Goal: Communication & Community: Participate in discussion

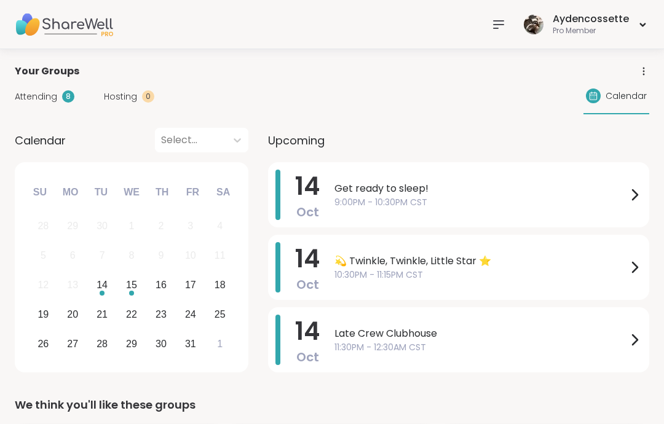
click at [588, 272] on span "10:30PM - 11:15PM CST" at bounding box center [480, 275] width 293 height 13
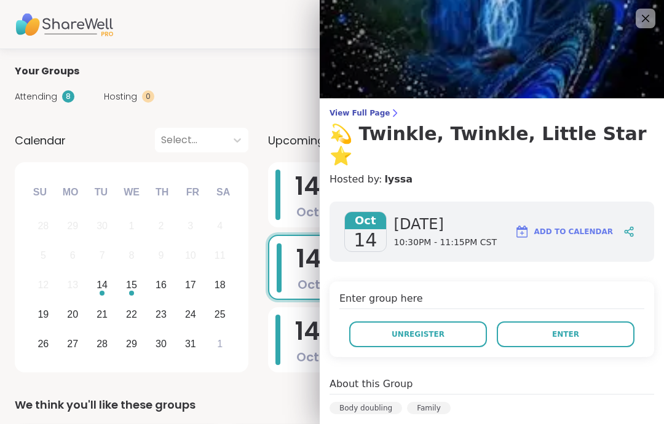
click at [601, 282] on div "Enter group here Unregister Enter" at bounding box center [492, 320] width 325 height 76
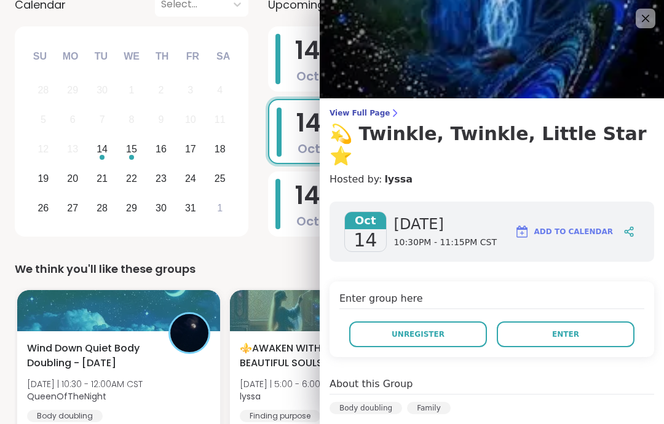
click at [620, 322] on button "Enter" at bounding box center [566, 335] width 138 height 26
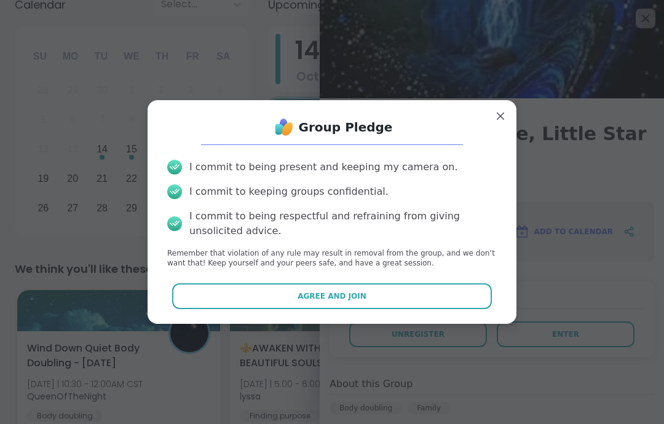
click at [489, 294] on button "Agree and Join" at bounding box center [332, 296] width 320 height 26
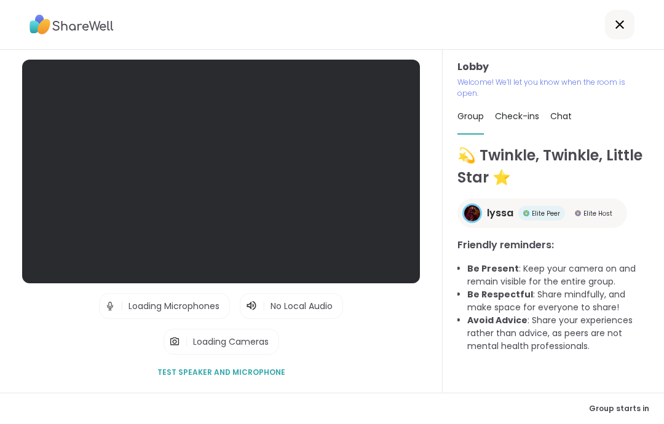
scroll to position [49, 0]
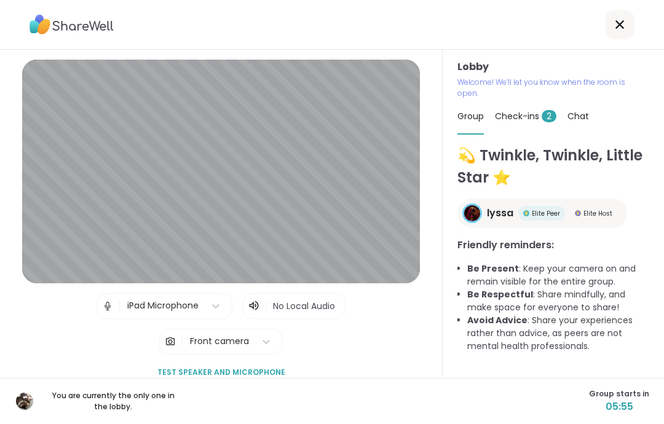
click at [534, 99] on div "Check-ins 2" at bounding box center [525, 116] width 61 height 34
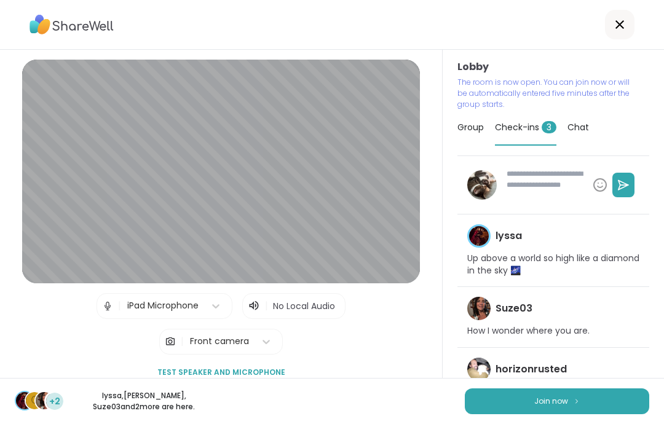
click at [600, 401] on button "Join now" at bounding box center [557, 402] width 184 height 26
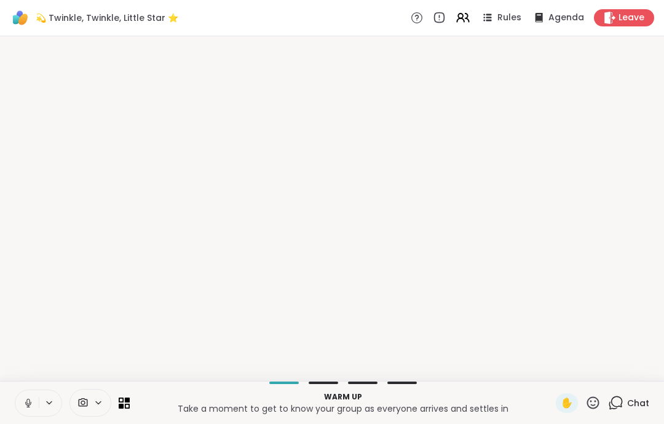
scroll to position [0, 0]
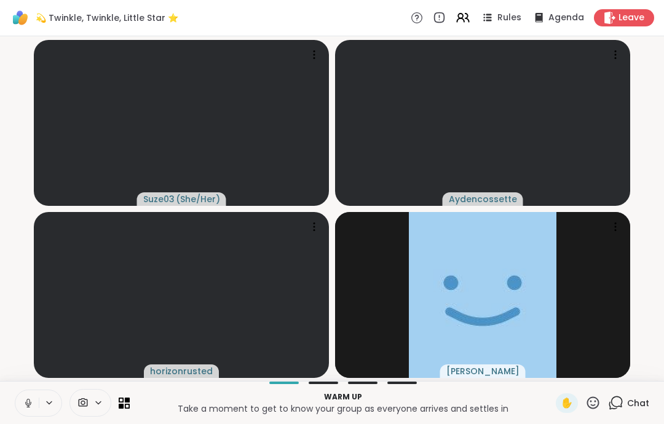
click at [33, 405] on icon at bounding box center [28, 403] width 11 height 11
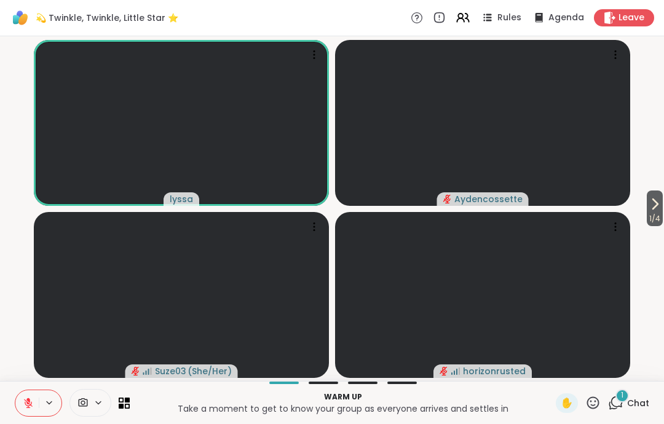
click at [594, 403] on icon at bounding box center [592, 402] width 15 height 15
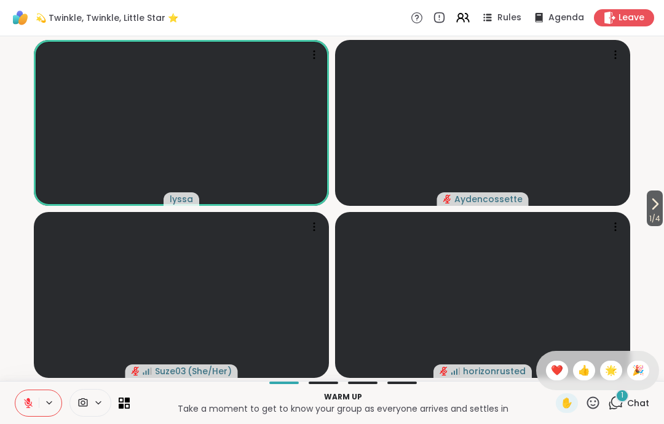
click at [551, 364] on span "❤️" at bounding box center [557, 370] width 12 height 15
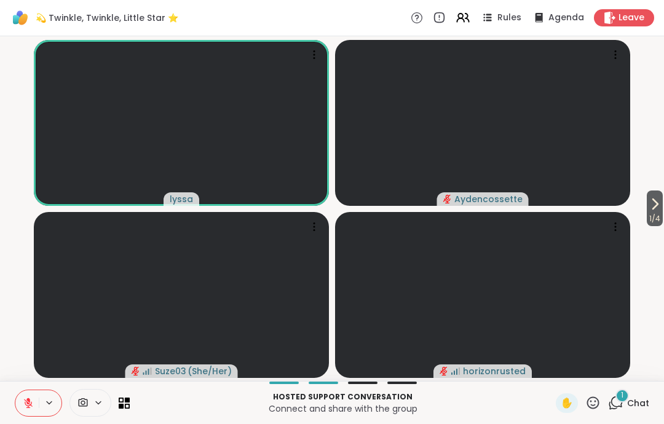
click at [22, 402] on button at bounding box center [26, 403] width 23 height 26
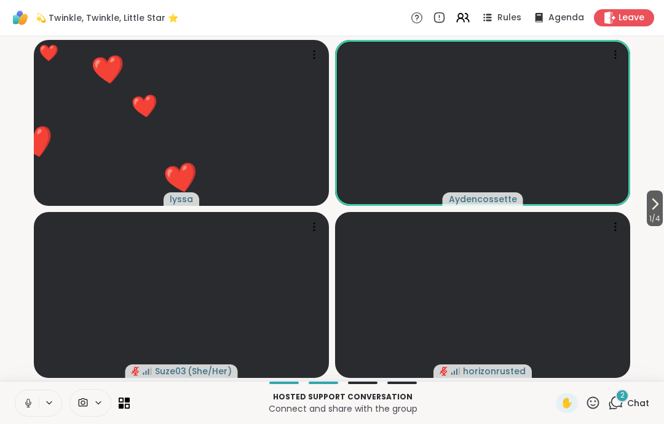
click at [29, 400] on icon at bounding box center [28, 403] width 11 height 11
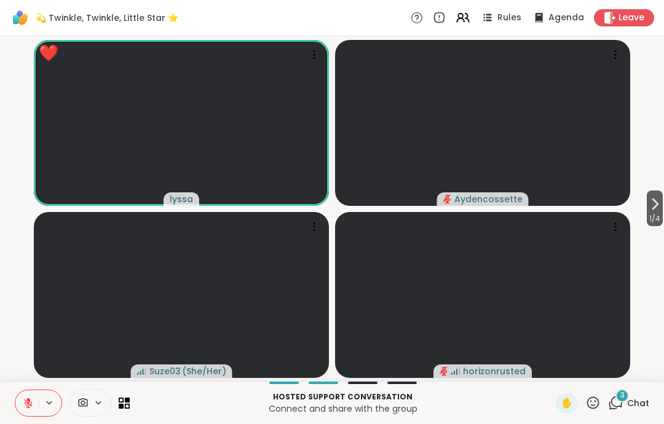
click at [599, 405] on icon at bounding box center [593, 403] width 12 height 12
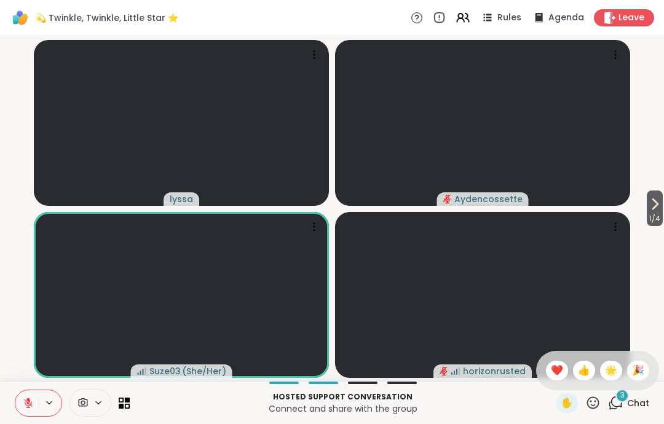
click at [560, 372] on span "❤️" at bounding box center [557, 370] width 12 height 15
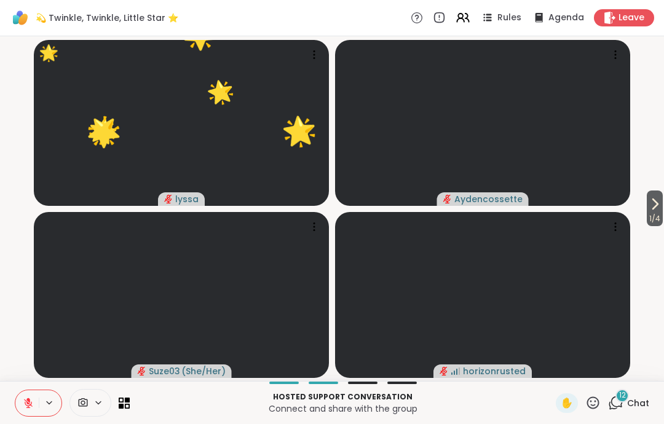
click at [597, 396] on icon at bounding box center [592, 402] width 15 height 15
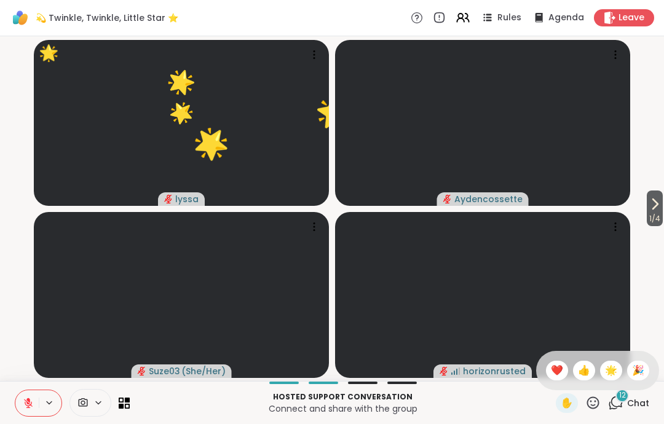
click at [551, 371] on span "❤️" at bounding box center [557, 370] width 12 height 15
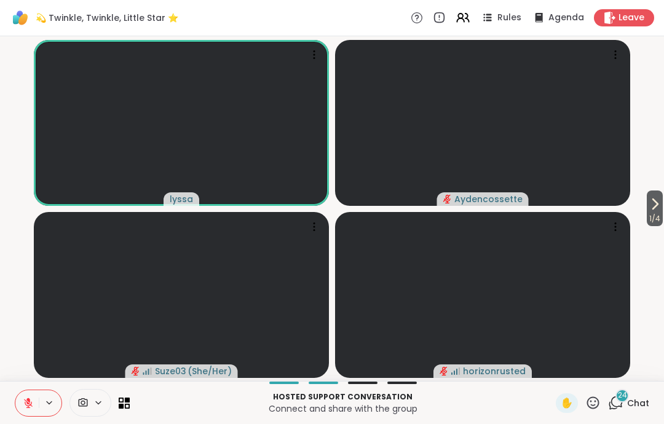
click at [563, 413] on div "✋" at bounding box center [567, 403] width 22 height 20
click at [572, 400] on span "✋" at bounding box center [567, 403] width 12 height 15
click at [570, 398] on span "✋" at bounding box center [567, 403] width 12 height 15
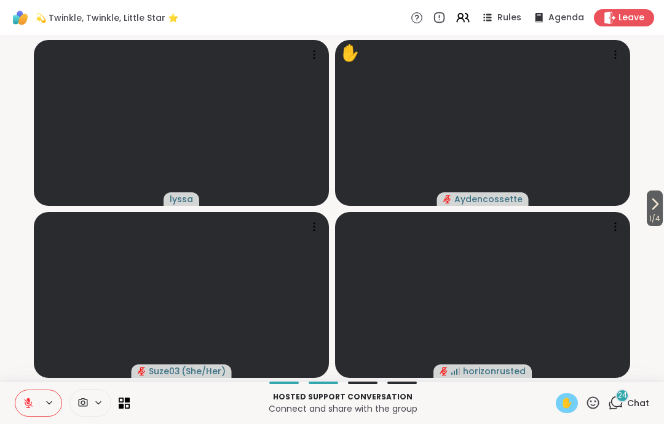
click at [571, 398] on span "✋" at bounding box center [567, 403] width 12 height 15
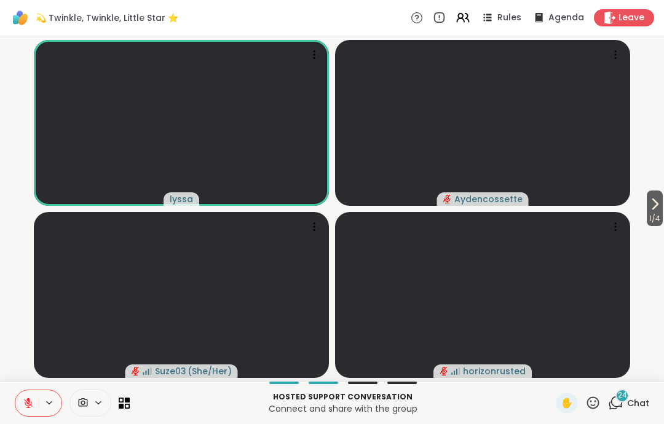
click at [29, 399] on icon at bounding box center [28, 400] width 4 height 5
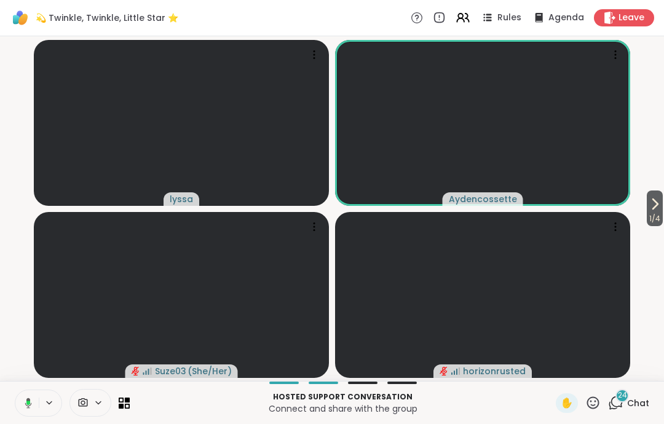
click at [29, 396] on button at bounding box center [26, 403] width 25 height 26
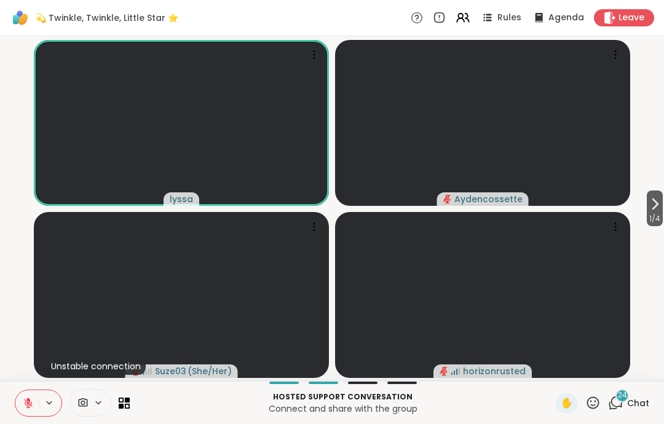
click at [21, 399] on button at bounding box center [26, 403] width 23 height 26
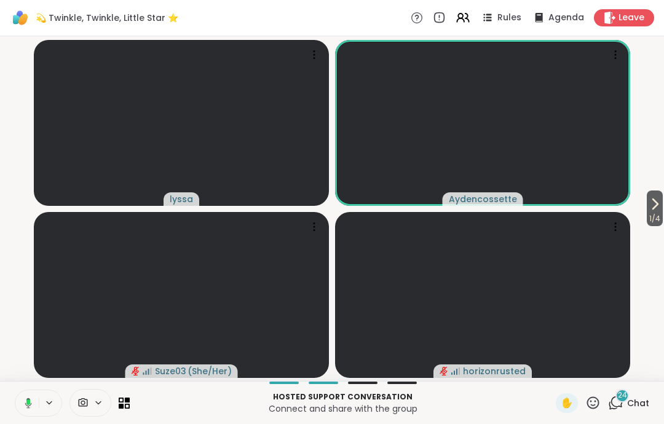
click at [26, 402] on icon at bounding box center [26, 403] width 11 height 11
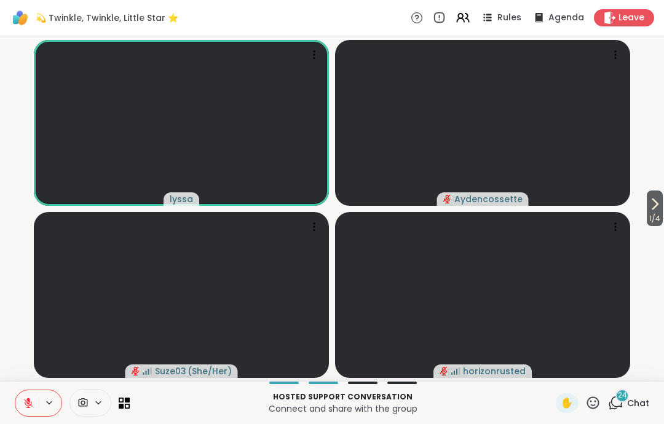
click at [28, 395] on button at bounding box center [26, 403] width 23 height 26
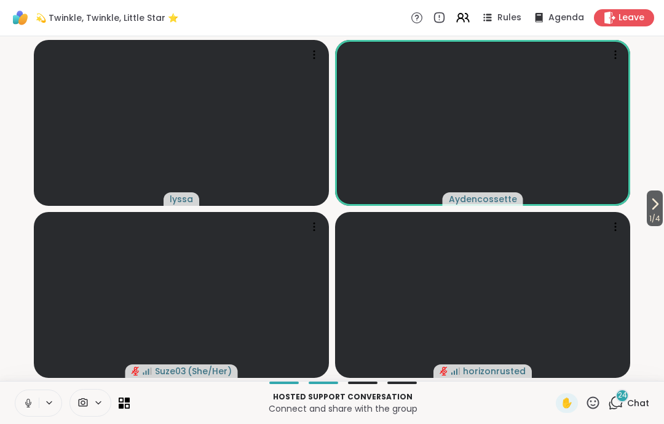
click at [9, 399] on div "Hosted support conversation Connect and share with the group ✋ 24 Chat" at bounding box center [332, 402] width 664 height 43
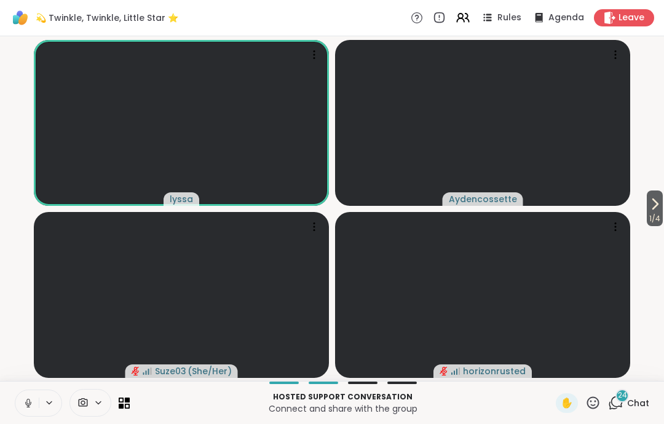
click at [9, 399] on div "Hosted support conversation Connect and share with the group ✋ 24 Chat" at bounding box center [332, 402] width 664 height 43
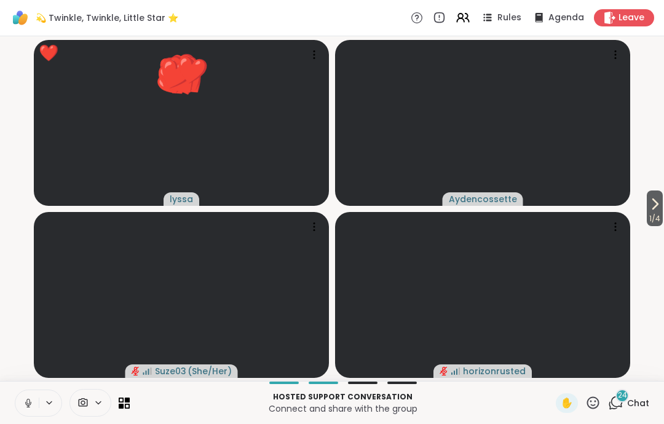
click at [18, 403] on button at bounding box center [26, 403] width 23 height 26
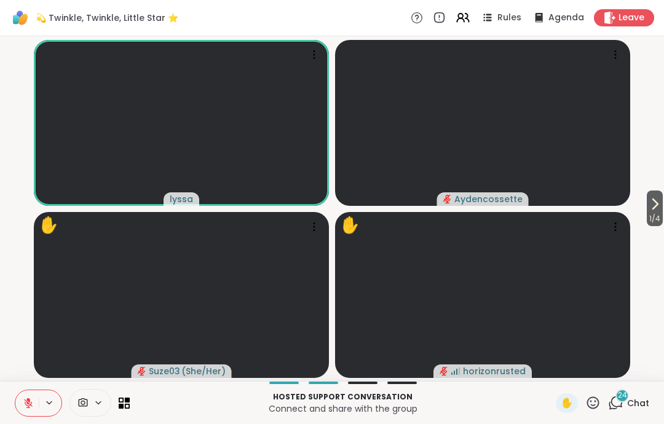
click at [560, 409] on div "✋" at bounding box center [567, 403] width 22 height 20
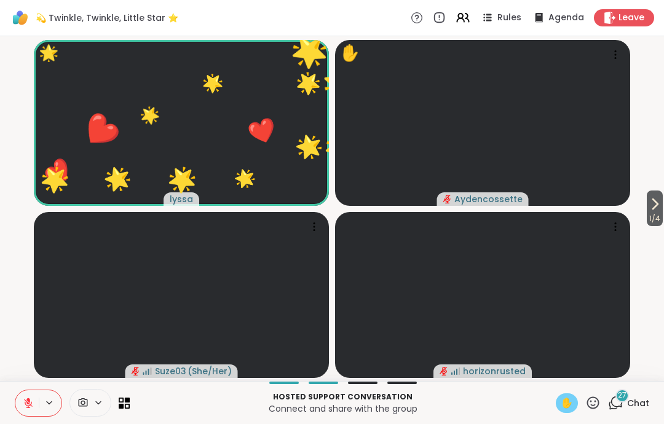
click at [31, 401] on icon at bounding box center [28, 403] width 11 height 11
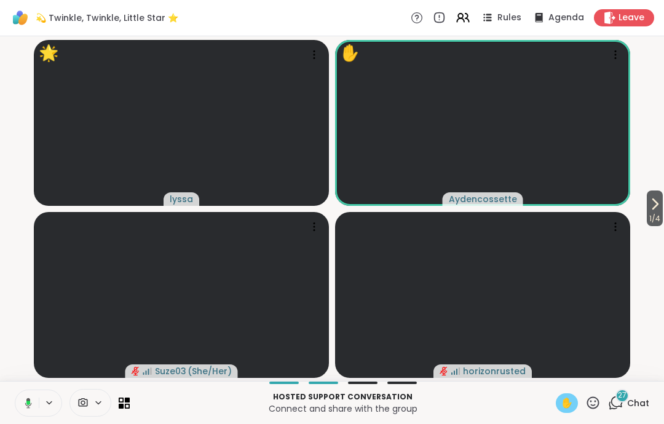
click at [25, 403] on icon at bounding box center [26, 403] width 11 height 11
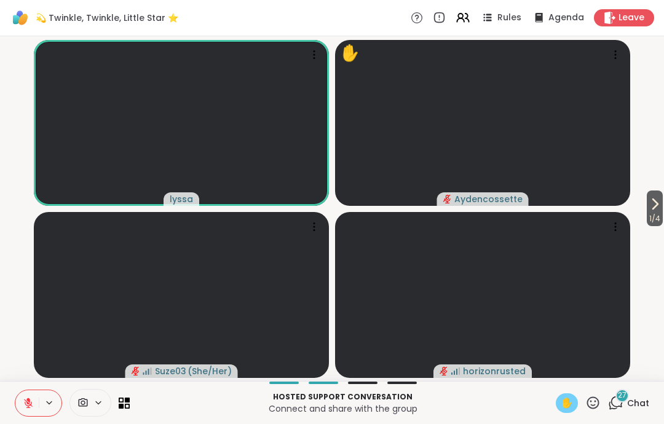
click at [23, 379] on div "1 / 4 lyssa ✋ Aydencossette Suze03 ( She/Her ) horizonrusted" at bounding box center [332, 208] width 664 height 345
click at [31, 406] on icon at bounding box center [28, 403] width 11 height 11
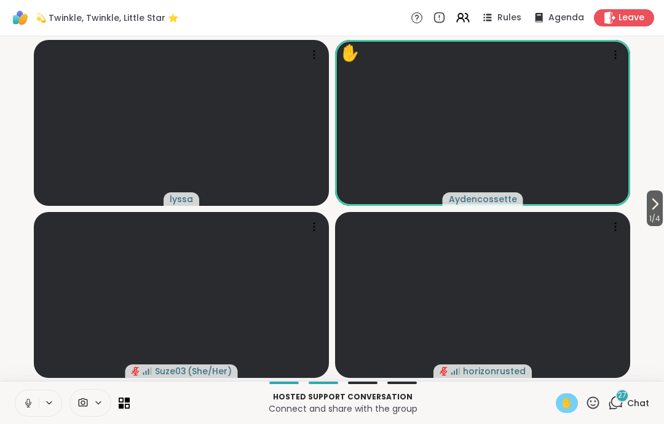
click at [28, 404] on icon at bounding box center [27, 402] width 3 height 6
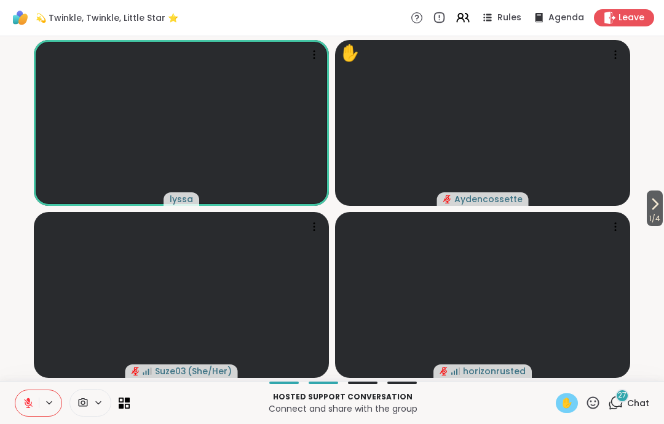
click at [563, 400] on span "✋" at bounding box center [567, 403] width 12 height 15
click at [17, 403] on button at bounding box center [26, 403] width 23 height 26
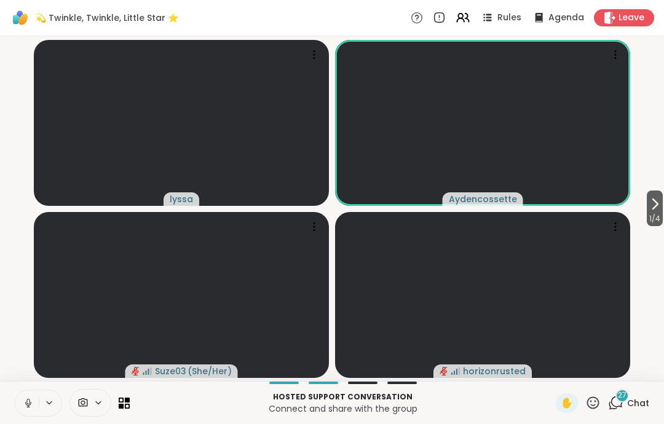
click at [18, 398] on button at bounding box center [26, 403] width 23 height 26
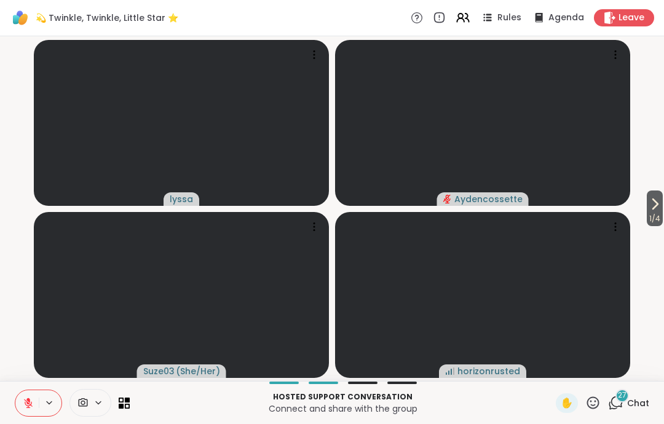
click at [28, 405] on icon at bounding box center [28, 403] width 11 height 11
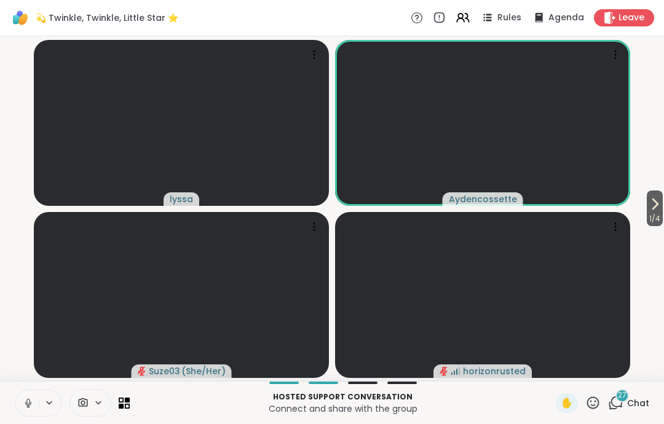
click at [27, 401] on icon at bounding box center [27, 402] width 3 height 6
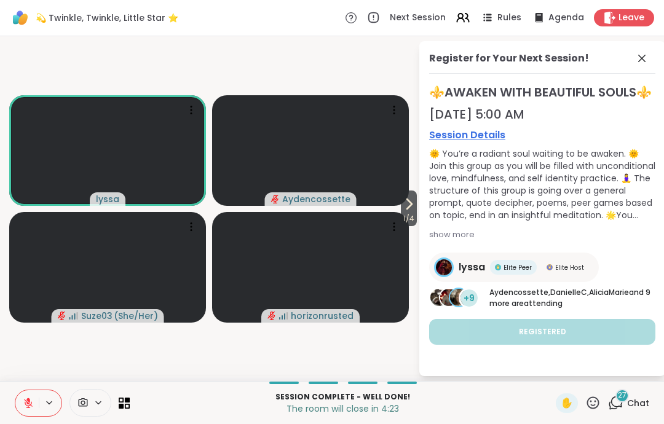
click at [589, 384] on div "Session Complete - well done! The room will close in 4:23 ✋ 27 Chat" at bounding box center [332, 402] width 664 height 43
click at [600, 408] on icon at bounding box center [592, 402] width 15 height 15
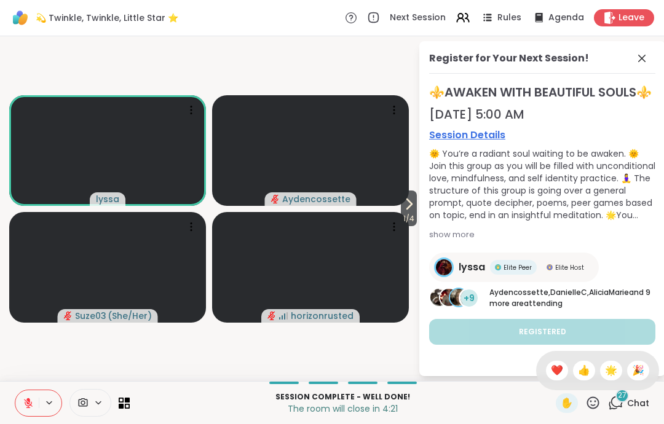
click at [555, 368] on span "❤️" at bounding box center [557, 370] width 12 height 15
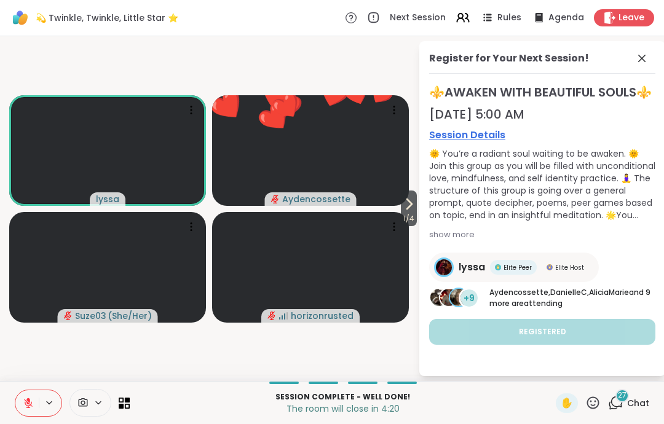
click at [641, 58] on icon at bounding box center [641, 58] width 7 height 7
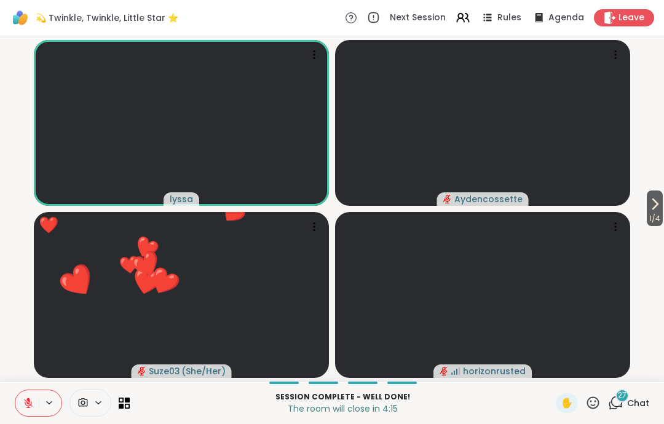
click at [593, 400] on icon at bounding box center [592, 402] width 15 height 15
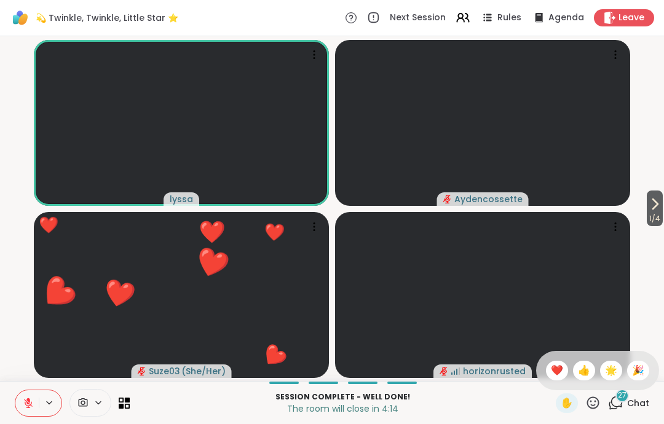
click at [610, 365] on span "🌟" at bounding box center [611, 370] width 12 height 15
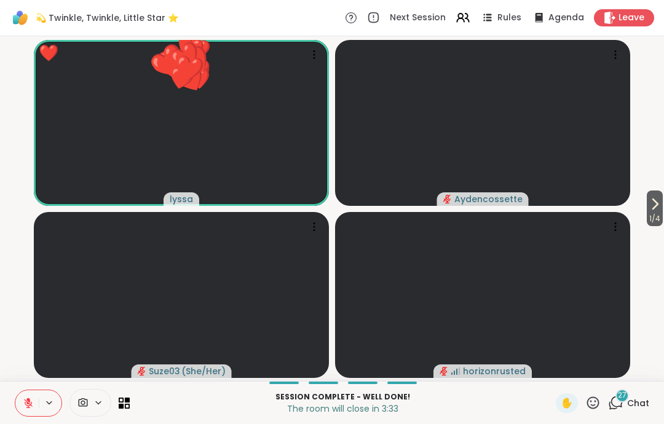
click at [25, 400] on icon at bounding box center [28, 403] width 9 height 9
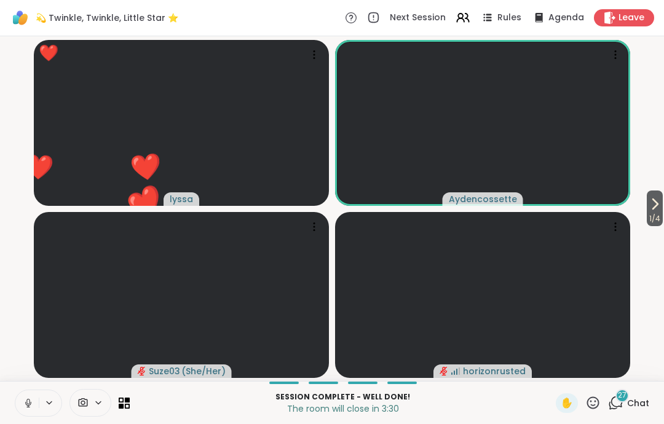
click at [19, 408] on button at bounding box center [26, 403] width 23 height 26
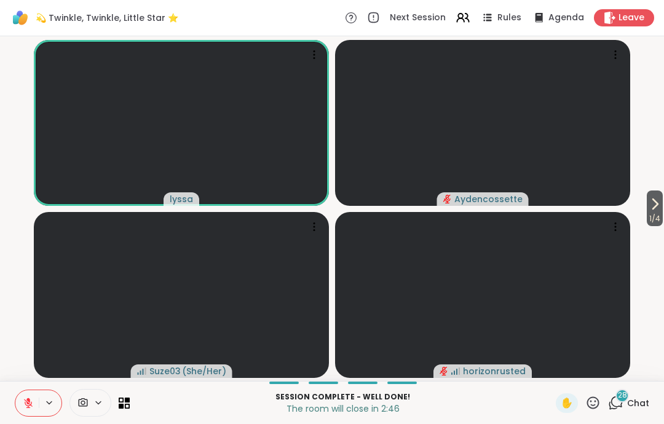
click at [40, 400] on button at bounding box center [50, 403] width 23 height 10
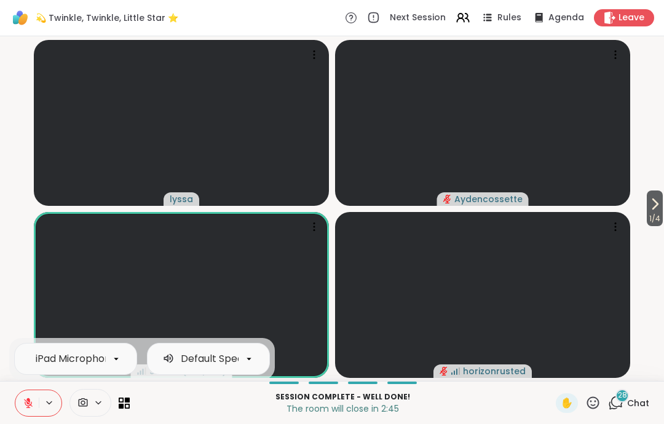
click at [26, 404] on icon at bounding box center [28, 403] width 9 height 9
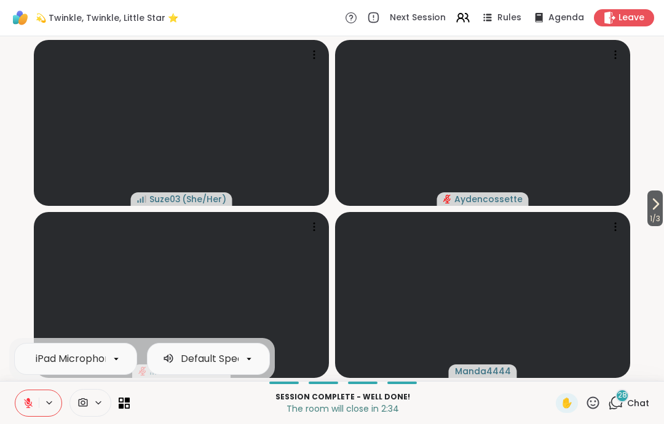
click at [636, 17] on span "Leave" at bounding box center [631, 18] width 26 height 12
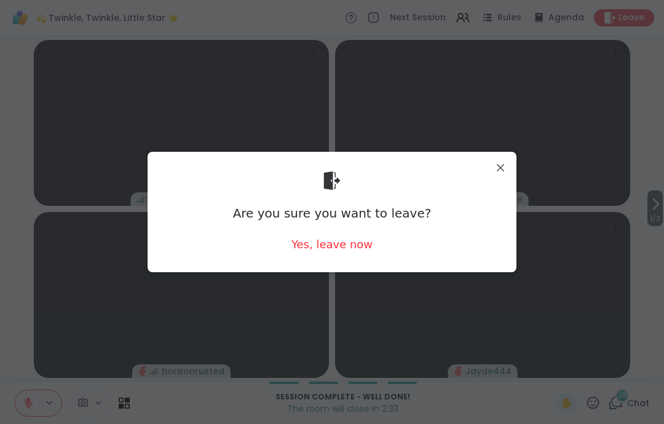
click at [357, 248] on div "Yes, leave now" at bounding box center [331, 244] width 81 height 15
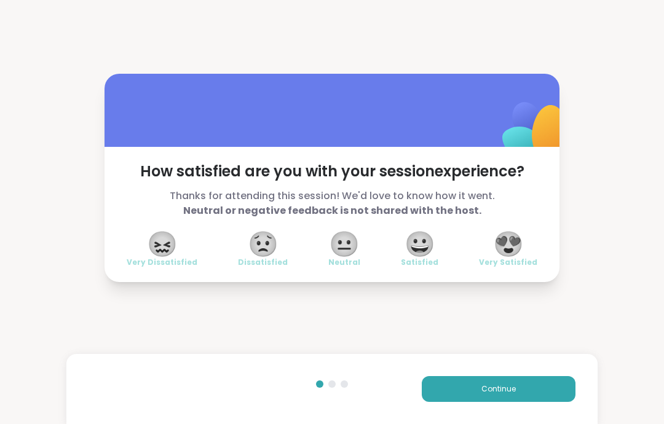
click at [546, 401] on button "Continue" at bounding box center [499, 389] width 154 height 26
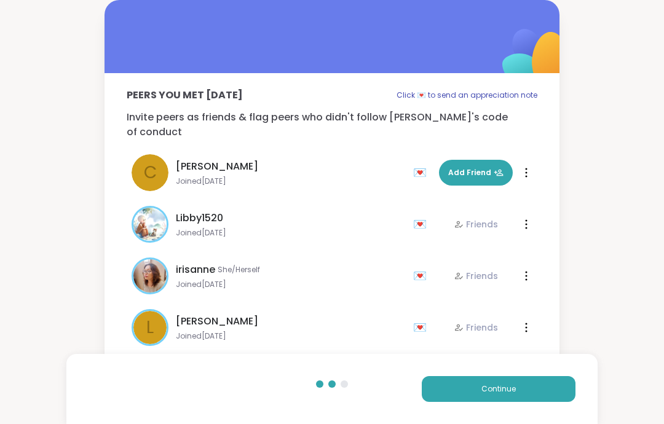
click at [548, 403] on div "Continue" at bounding box center [331, 389] width 531 height 70
click at [560, 394] on button "Continue" at bounding box center [499, 389] width 154 height 26
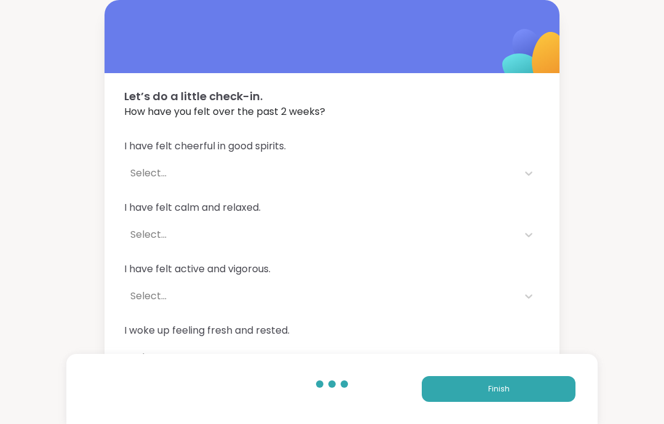
click at [560, 399] on button "Finish" at bounding box center [499, 389] width 154 height 26
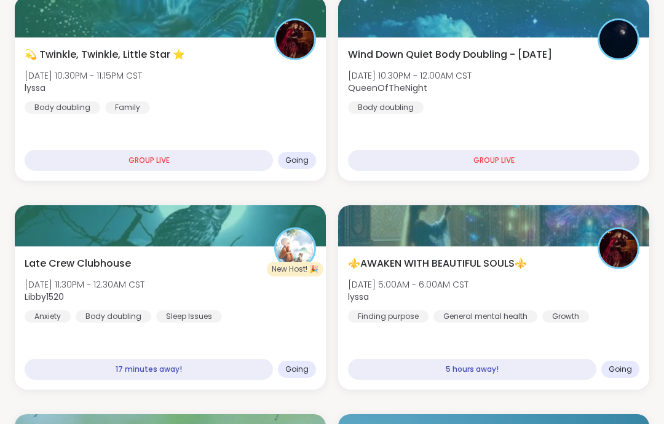
scroll to position [211, 0]
click at [282, 286] on div "Late Crew Clubhouse Tue, Oct 14 | 11:30PM - 12:30AM CST Libby1520 Anxiety Body …" at bounding box center [170, 289] width 291 height 66
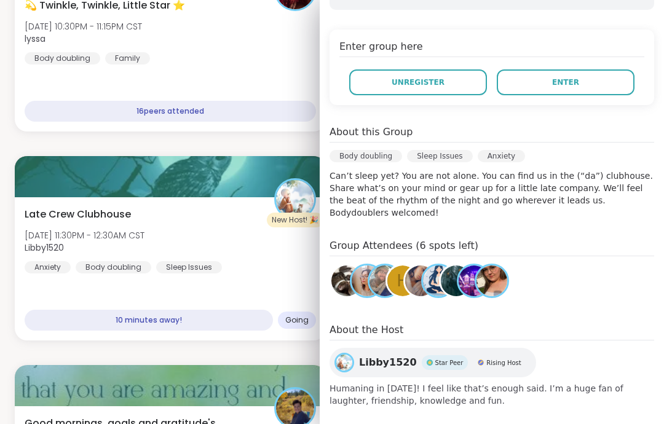
scroll to position [259, 0]
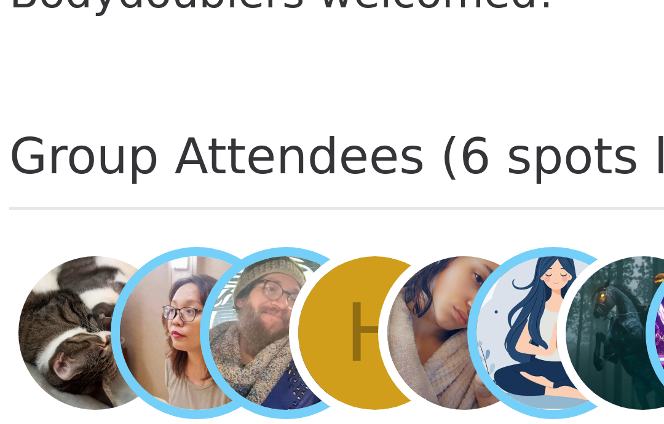
click at [405, 266] on img at bounding box center [420, 281] width 31 height 31
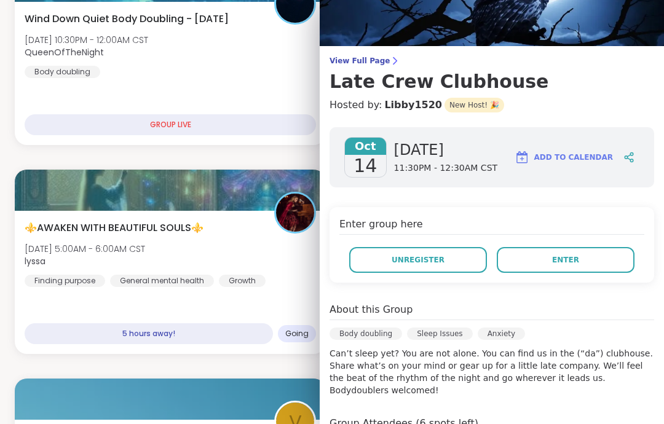
scroll to position [50, 0]
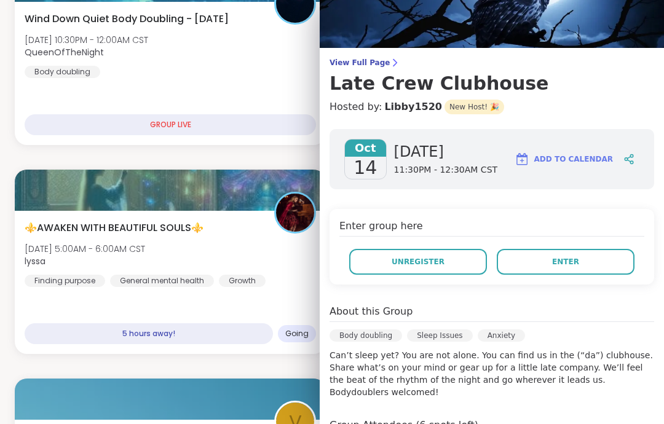
click at [577, 265] on span "Enter" at bounding box center [565, 261] width 27 height 11
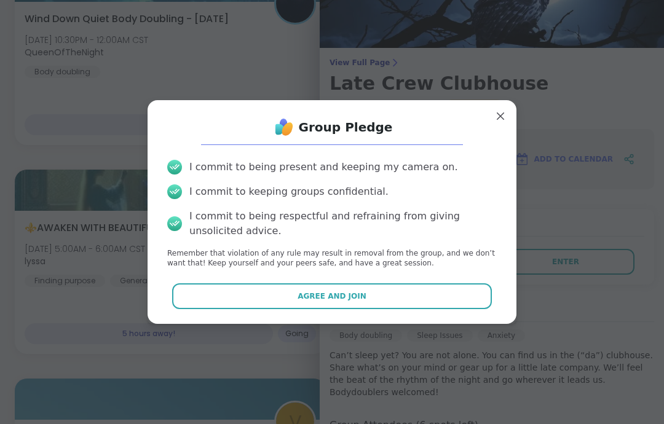
click at [488, 309] on button "Agree and Join" at bounding box center [332, 296] width 320 height 26
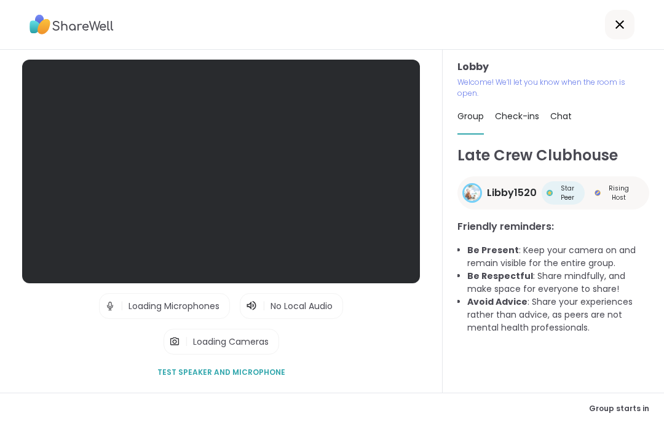
scroll to position [49, 0]
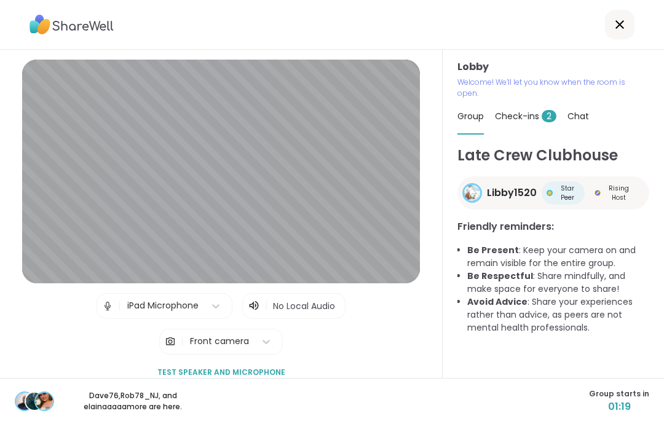
click at [533, 99] on div "Check-ins 2" at bounding box center [525, 116] width 61 height 34
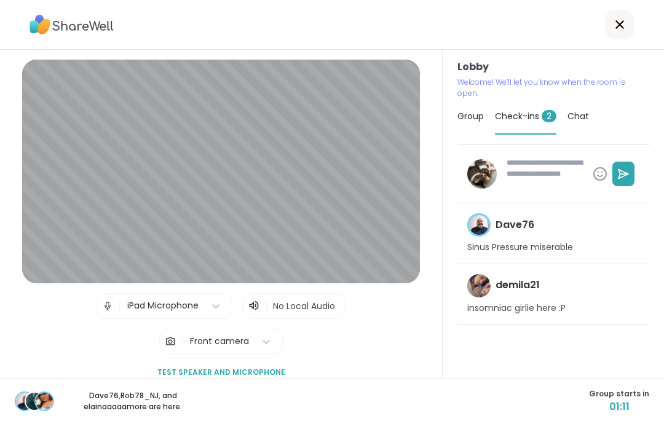
type textarea "*"
click at [472, 110] on span "Group" at bounding box center [470, 116] width 26 height 12
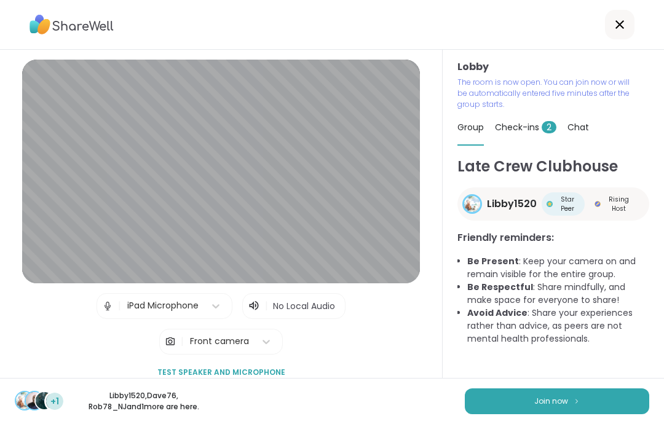
click at [554, 414] on button "Join now" at bounding box center [557, 402] width 184 height 26
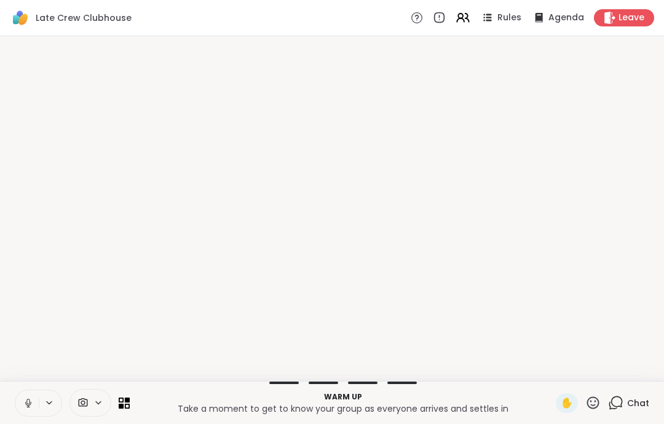
scroll to position [0, 0]
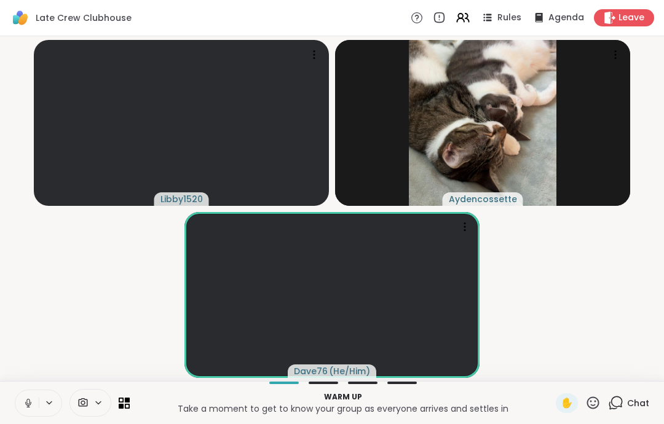
click at [26, 403] on icon at bounding box center [28, 403] width 6 height 4
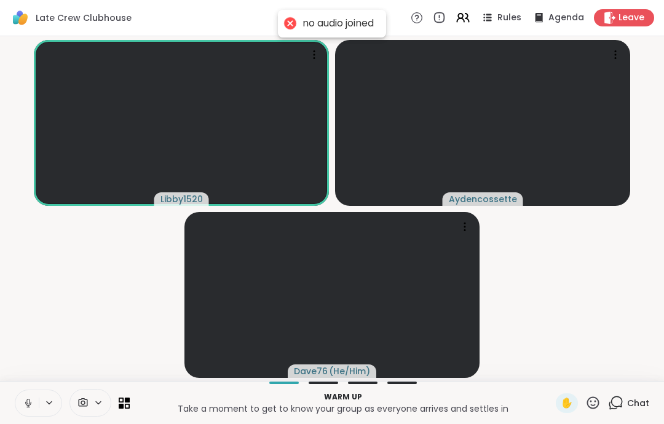
click at [23, 399] on icon at bounding box center [28, 403] width 11 height 11
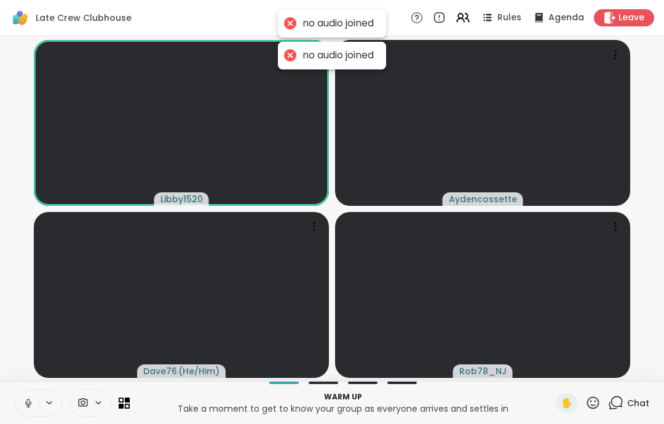
click at [26, 401] on icon at bounding box center [28, 403] width 11 height 11
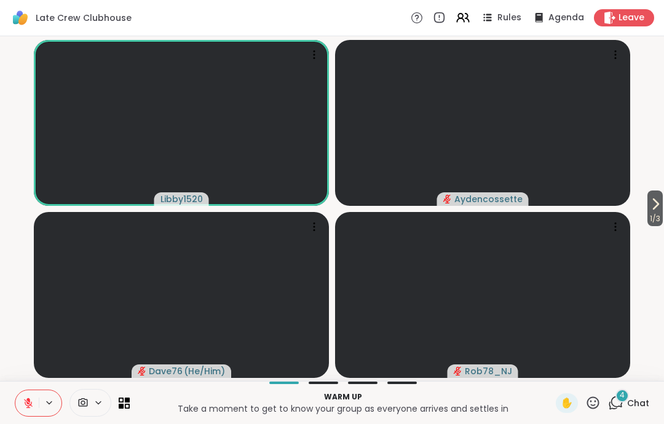
click at [658, 181] on div "1 / 3 Libby1520 Aydencossette Dave76 ( He/Him ) Rob78_NJ" at bounding box center [332, 208] width 664 height 345
click at [658, 217] on span "1 / 3" at bounding box center [654, 218] width 15 height 15
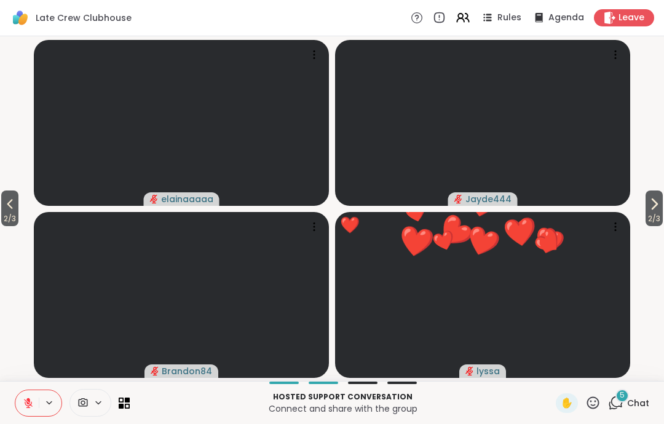
click at [645, 186] on video-player-container "2 / 3 2 / 3 elainaaaaa Jayde444 Brandon84 ❤️ lyssa ❤️ ❤️ ❤️ ❤️ ❤️ ❤️ ❤️ ❤️ ❤️ ❤…" at bounding box center [331, 208] width 649 height 335
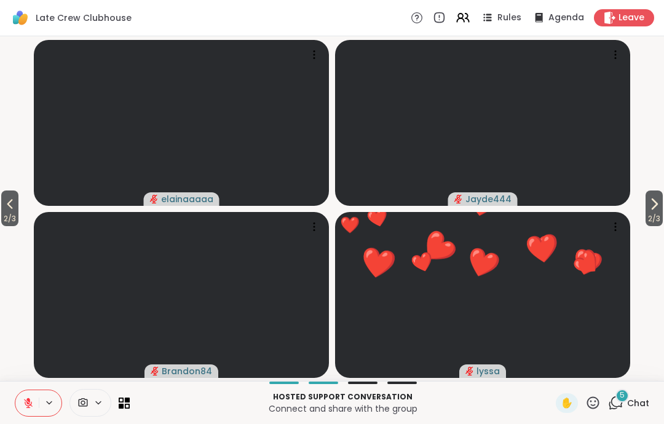
click at [646, 200] on button "2 / 3" at bounding box center [654, 209] width 17 height 36
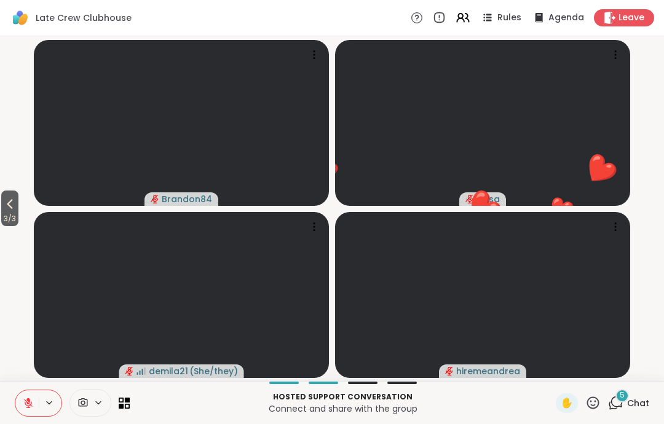
click at [18, 227] on video-player-container "3 / 3 Brandon84 lyssa ❤️ ❤️ ❤️ ❤️ ❤️ ❤️ ❤️ ❤️ ❤️ ❤️ ❤️ ❤️ ❤️ ❤️ ❤️ ❤️ ❤️ ❤️ ❤️ …" at bounding box center [331, 208] width 649 height 335
click at [17, 226] on span "3 / 3" at bounding box center [9, 218] width 17 height 15
click at [10, 203] on icon at bounding box center [10, 205] width 6 height 10
click at [10, 203] on video-player-container "1 / 3 Brandon84 lyssa ❤️ ❤️ ❤️ ❤️ ❤️ ❤️ ❤️ ❤️ ❤️ ❤️ ❤️ ❤️ ❤️ ❤️ ❤️ ❤️ ❤️ ❤️ ❤️ …" at bounding box center [331, 208] width 649 height 335
click at [8, 200] on video-player-container "1 / 3 Brandon84 lyssa ❤️ ❤️ ❤️ ❤️ ❤️ ❤️ ❤️ ❤️ ❤️ ❤️ ❤️ ❤️ ❤️ ❤️ ❤️ ❤️ ❤️ ❤️ ❤️ …" at bounding box center [331, 208] width 649 height 335
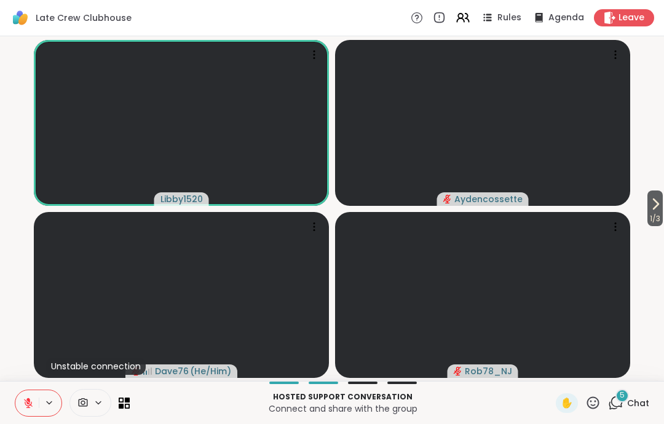
click at [600, 405] on icon at bounding box center [592, 402] width 15 height 15
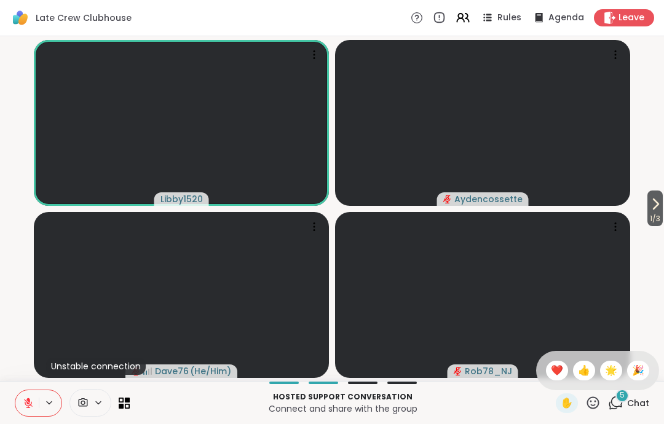
click at [553, 367] on span "❤️" at bounding box center [557, 370] width 12 height 15
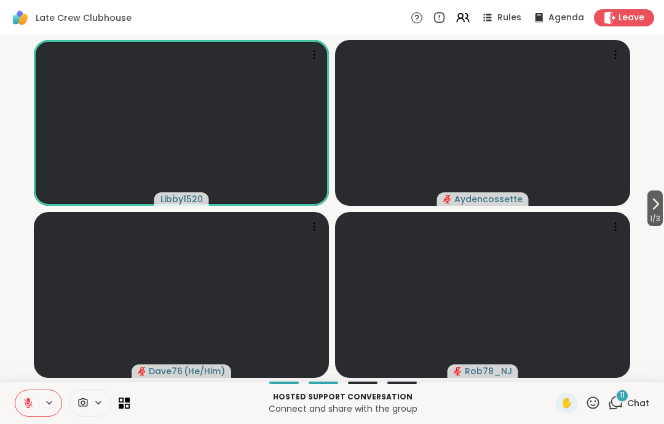
click at [31, 395] on button at bounding box center [26, 403] width 23 height 26
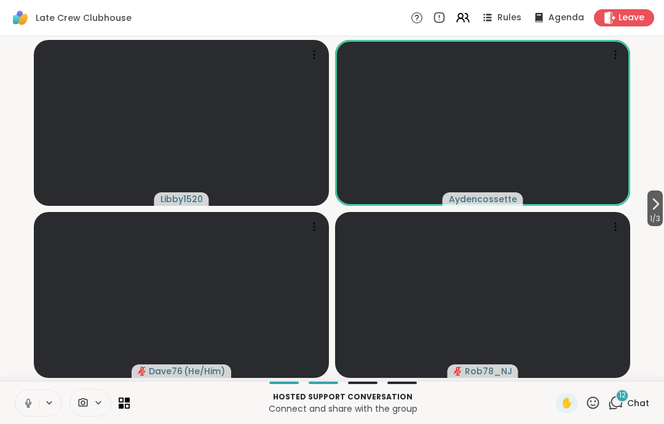
click at [23, 403] on icon at bounding box center [28, 403] width 11 height 11
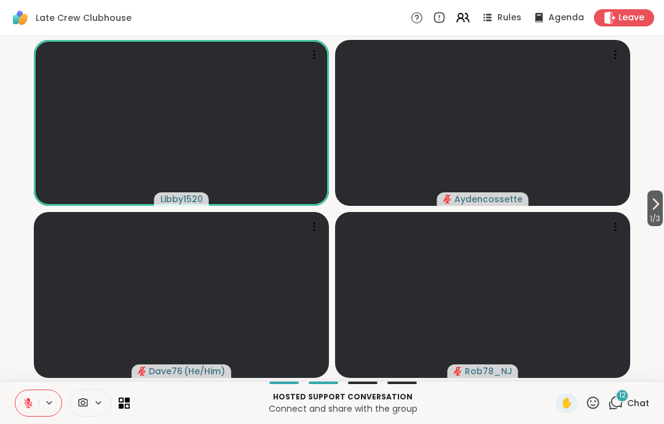
click at [599, 400] on icon at bounding box center [592, 402] width 15 height 15
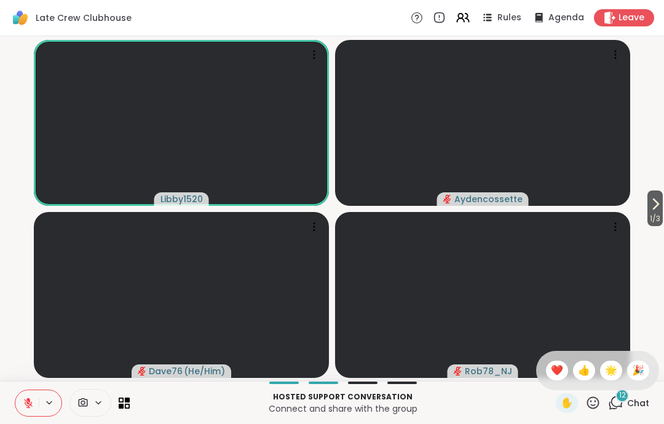
click at [559, 366] on span "❤️" at bounding box center [557, 370] width 12 height 15
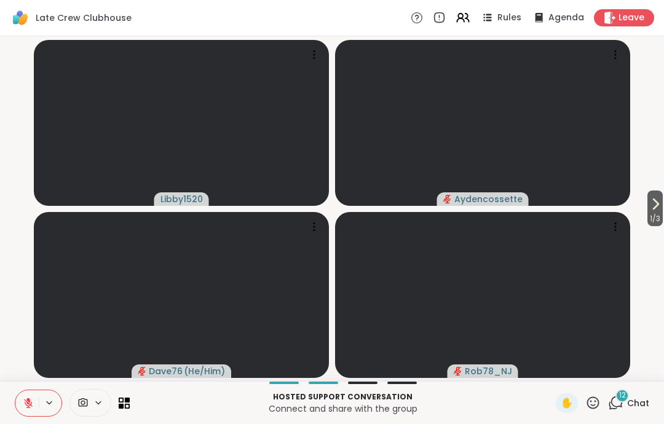
click at [591, 407] on icon at bounding box center [593, 403] width 12 height 12
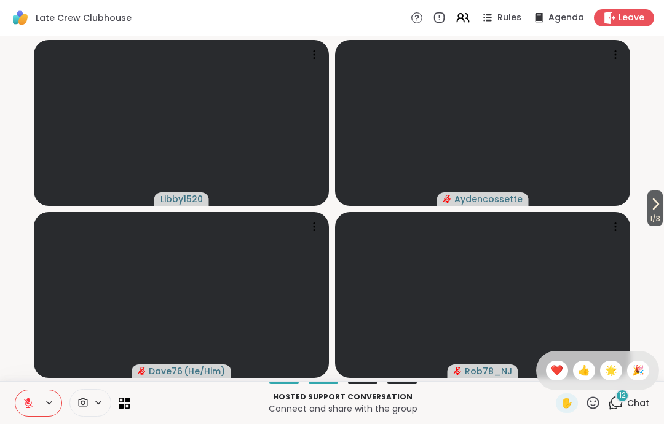
click at [563, 376] on div "❤️" at bounding box center [557, 371] width 22 height 20
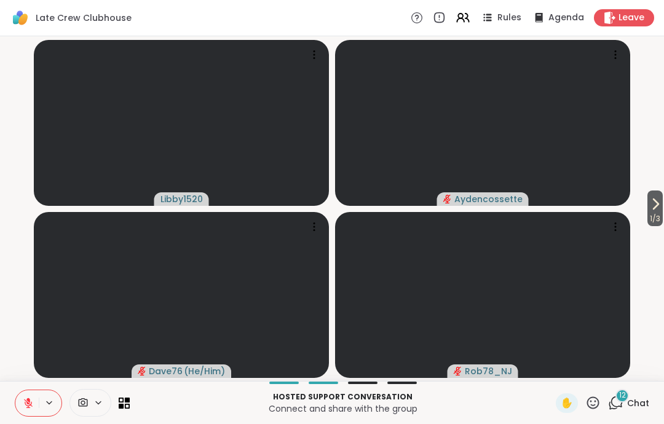
click at [598, 403] on icon at bounding box center [592, 402] width 15 height 15
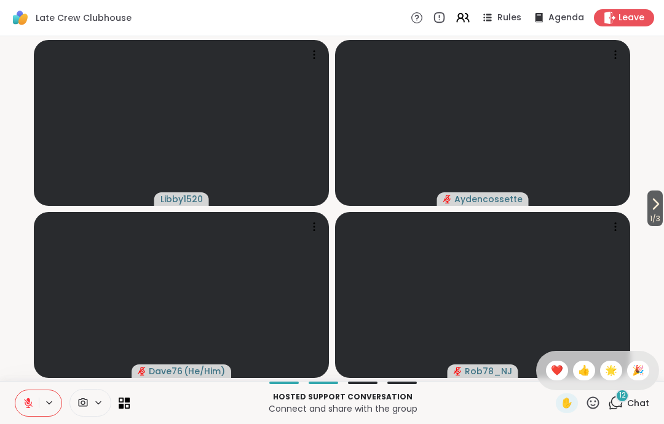
click at [555, 368] on span "❤️" at bounding box center [557, 370] width 12 height 15
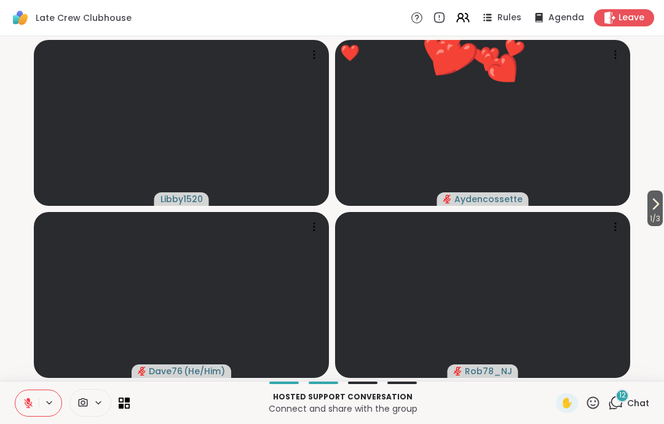
click at [597, 408] on icon at bounding box center [593, 403] width 12 height 12
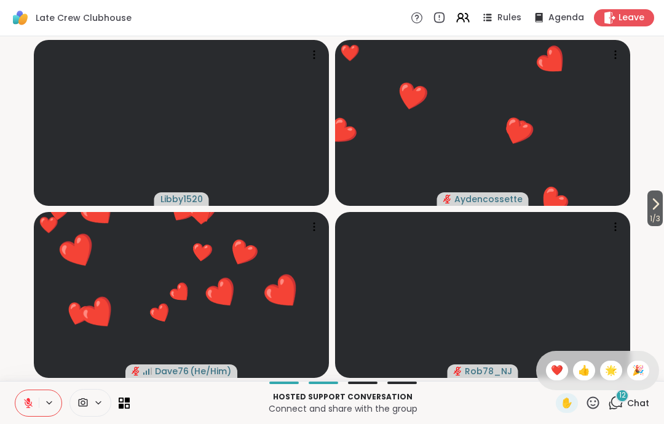
click at [605, 368] on span "🌟" at bounding box center [611, 370] width 12 height 15
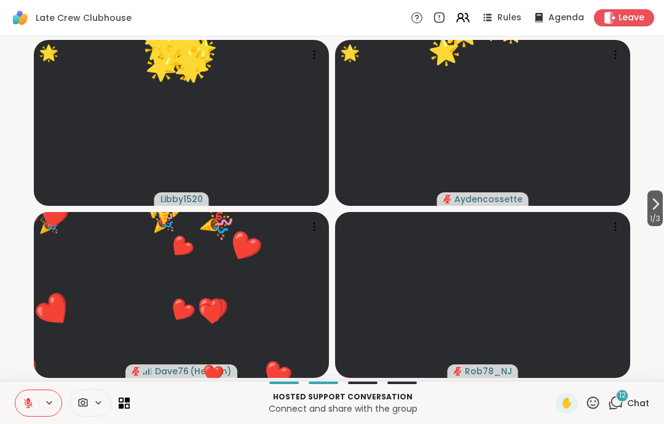
click at [592, 396] on icon at bounding box center [592, 402] width 15 height 15
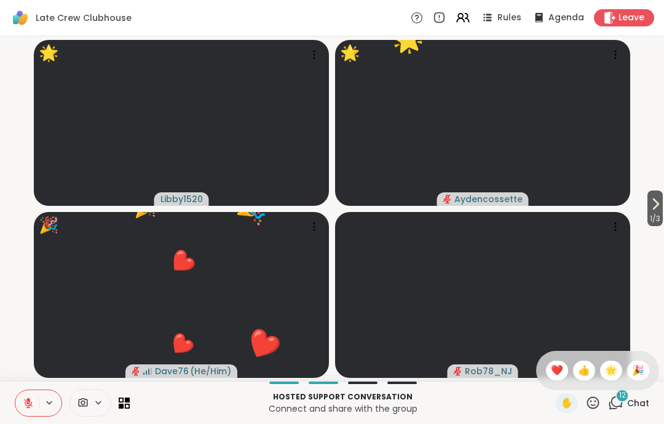
click at [583, 365] on span "👍" at bounding box center [584, 370] width 12 height 15
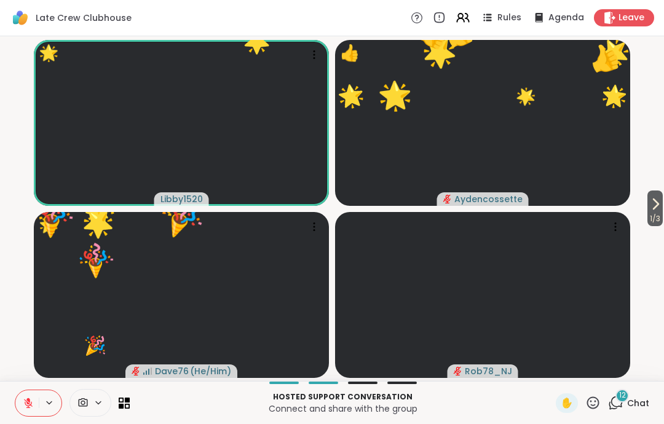
click at [594, 399] on icon at bounding box center [592, 402] width 15 height 15
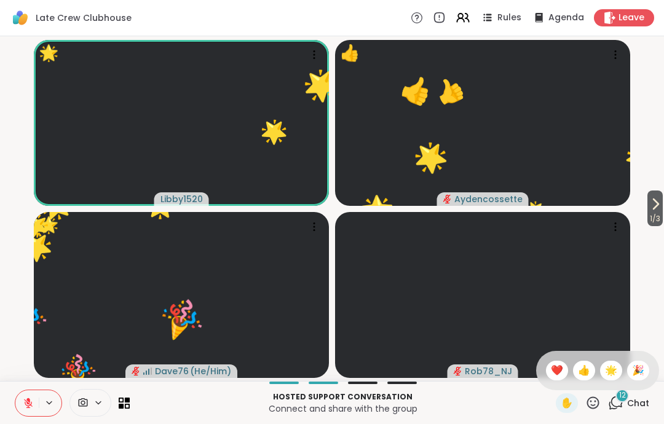
click at [561, 367] on div "❤️" at bounding box center [557, 371] width 22 height 20
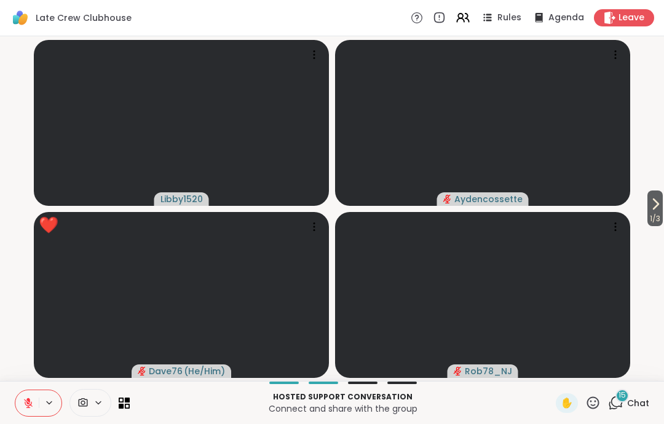
click at [599, 402] on icon at bounding box center [593, 403] width 12 height 12
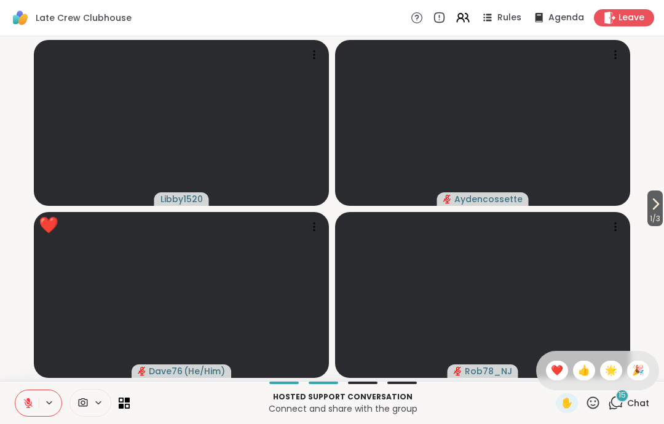
click at [561, 370] on div "❤️" at bounding box center [557, 371] width 22 height 20
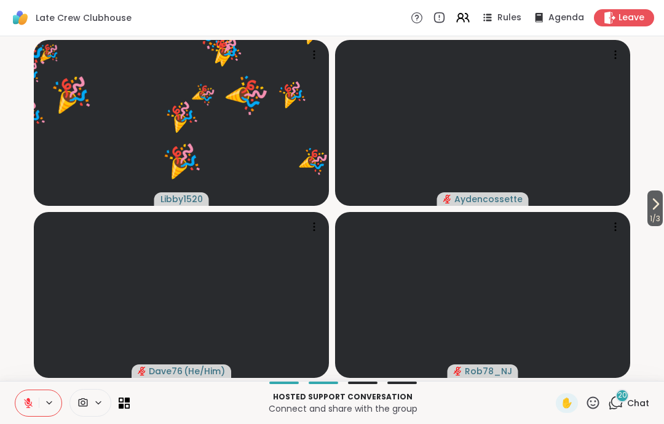
click at [595, 410] on icon at bounding box center [592, 402] width 15 height 15
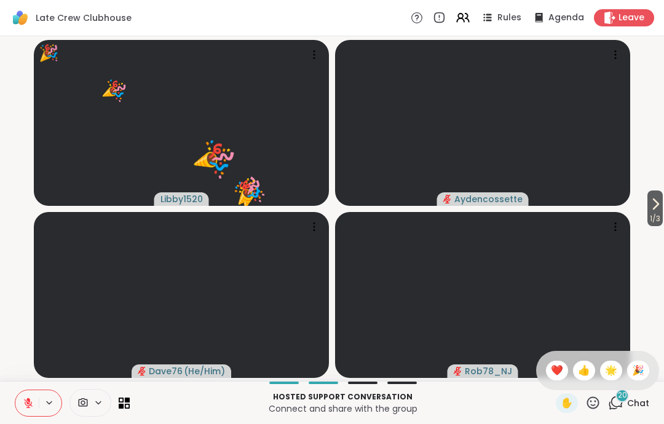
click at [631, 368] on div "🎉" at bounding box center [638, 371] width 22 height 20
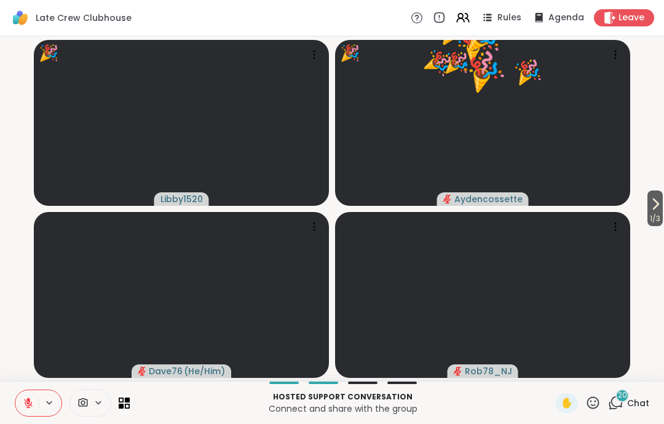
click at [601, 402] on icon at bounding box center [592, 402] width 15 height 15
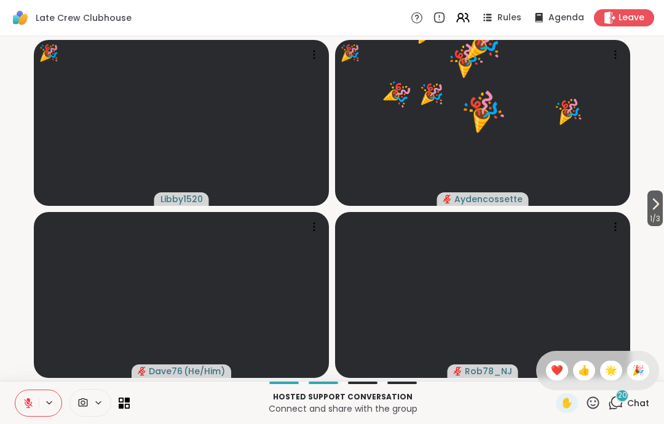
click at [563, 372] on div "❤️" at bounding box center [557, 371] width 22 height 20
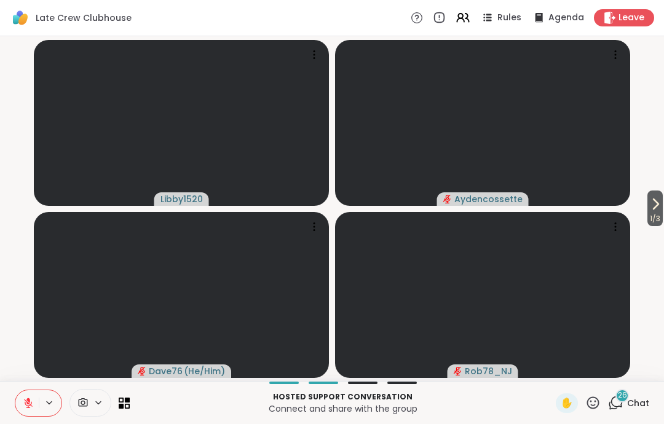
click at [21, 403] on button at bounding box center [26, 403] width 23 height 26
click at [23, 408] on icon at bounding box center [28, 403] width 11 height 11
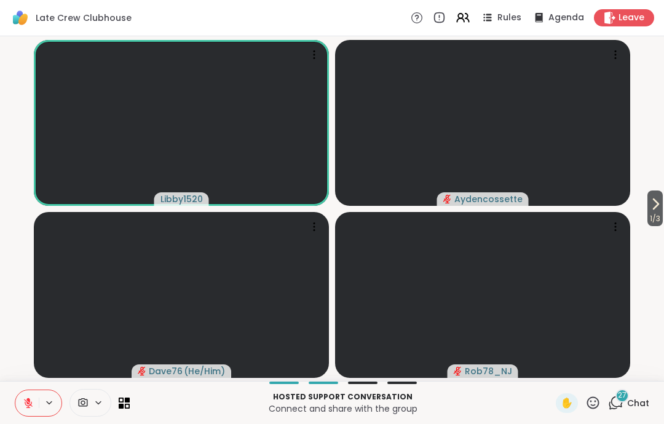
click at [19, 400] on button at bounding box center [26, 403] width 23 height 26
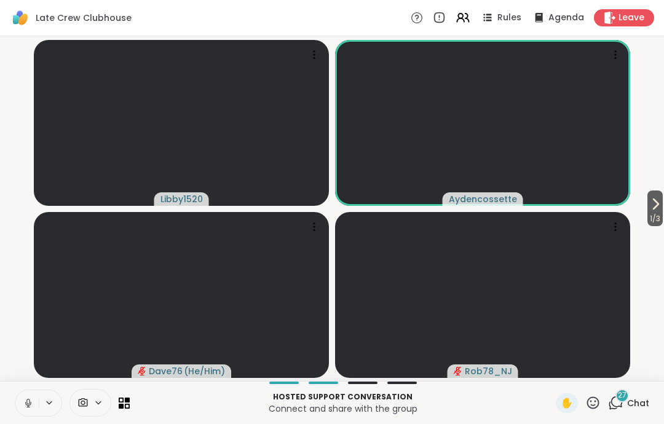
click at [26, 403] on icon at bounding box center [28, 403] width 6 height 4
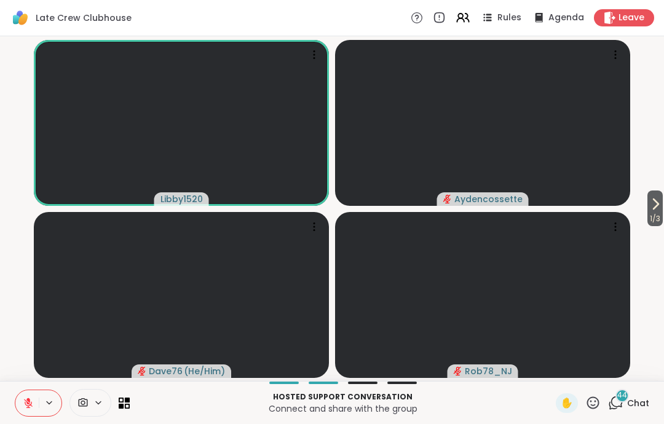
click at [636, 15] on span "Leave" at bounding box center [631, 18] width 26 height 12
click at [597, 402] on icon at bounding box center [592, 402] width 15 height 15
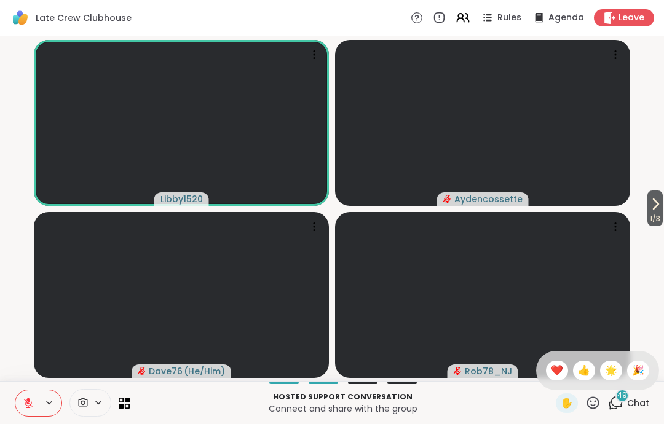
click at [580, 372] on span "👍" at bounding box center [584, 370] width 12 height 15
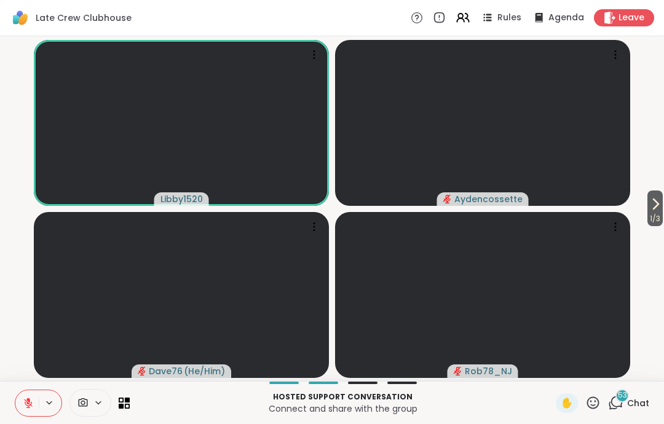
click at [26, 408] on icon at bounding box center [28, 403] width 9 height 9
click at [23, 401] on icon at bounding box center [26, 403] width 11 height 11
